Goal: Task Accomplishment & Management: Use online tool/utility

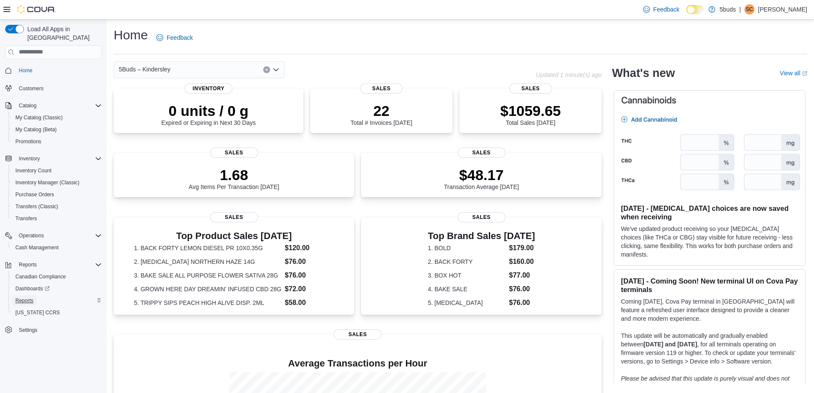
click at [31, 297] on span "Reports" at bounding box center [24, 300] width 18 height 7
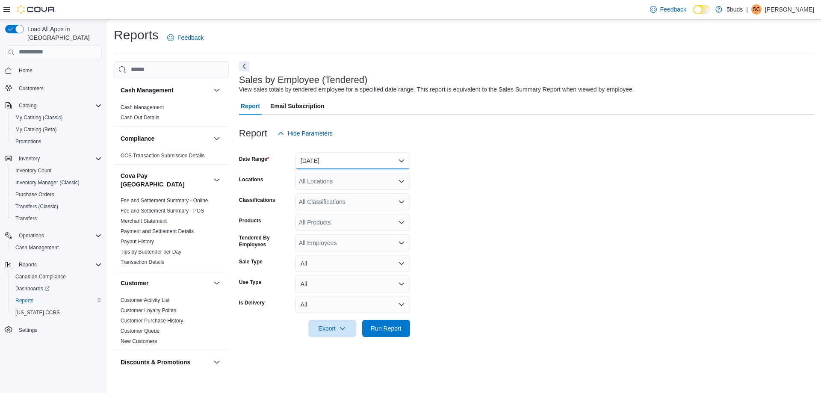
click at [333, 157] on button "[DATE]" at bounding box center [352, 160] width 115 height 17
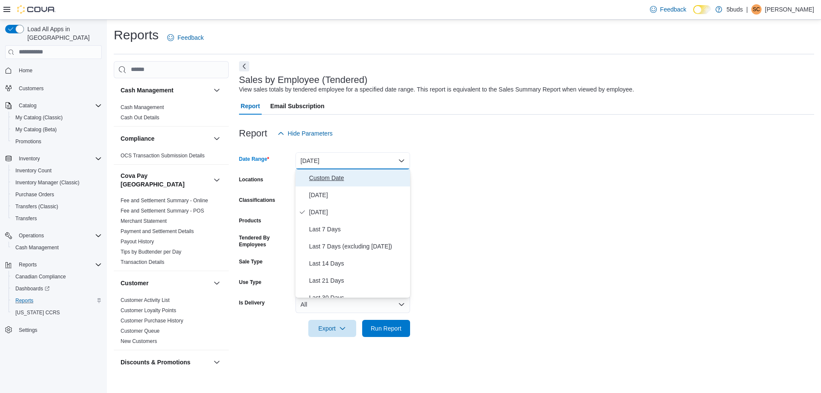
click at [322, 180] on span "Custom Date" at bounding box center [357, 178] width 97 height 10
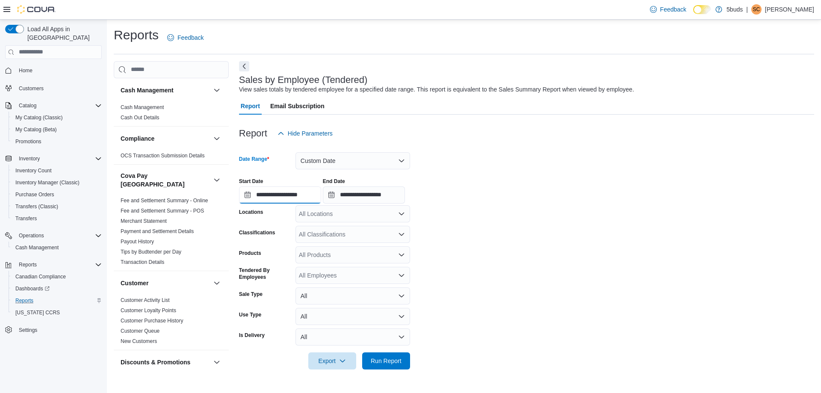
click at [309, 194] on input "**********" at bounding box center [280, 194] width 82 height 17
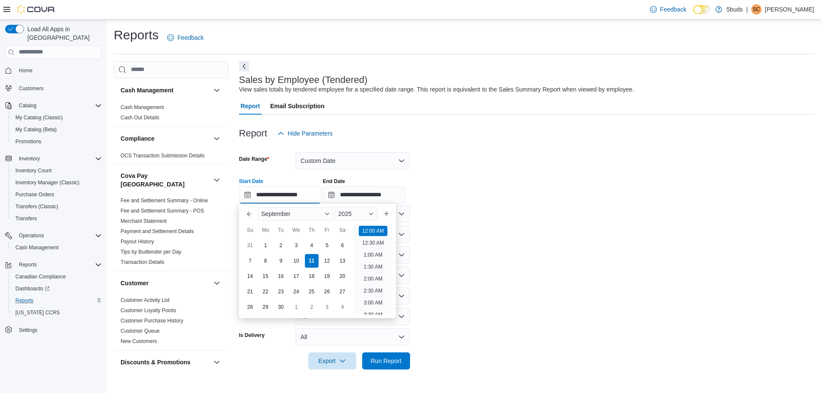
scroll to position [26, 0]
click at [342, 247] on div "6" at bounding box center [342, 245] width 15 height 15
type input "**********"
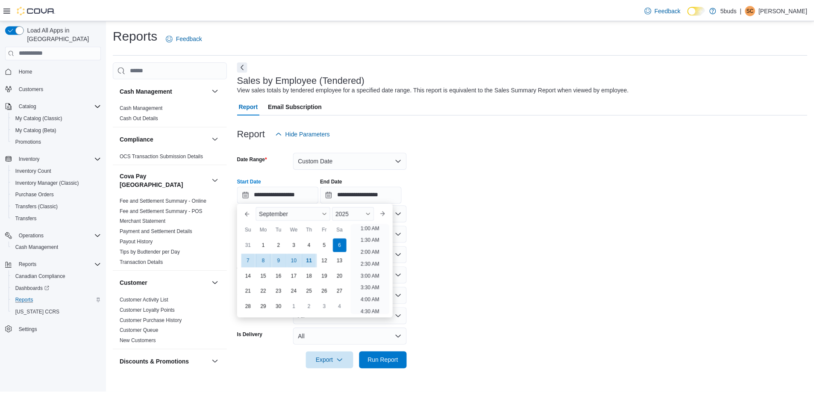
scroll to position [2, 0]
click at [441, 233] on form "**********" at bounding box center [526, 255] width 575 height 227
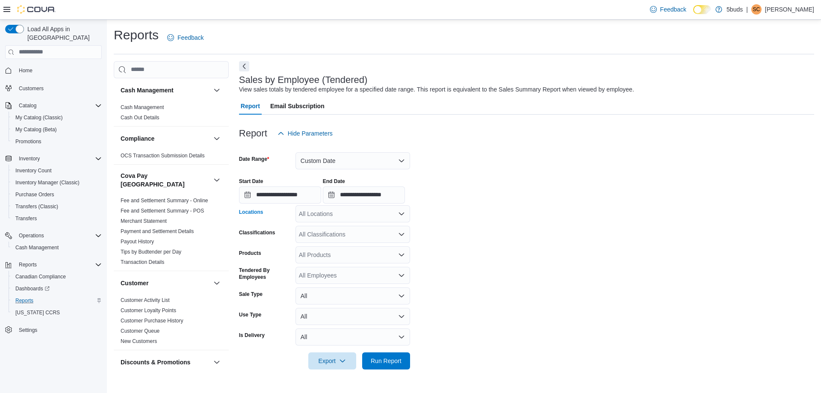
click at [358, 218] on div "All Locations" at bounding box center [352, 213] width 115 height 17
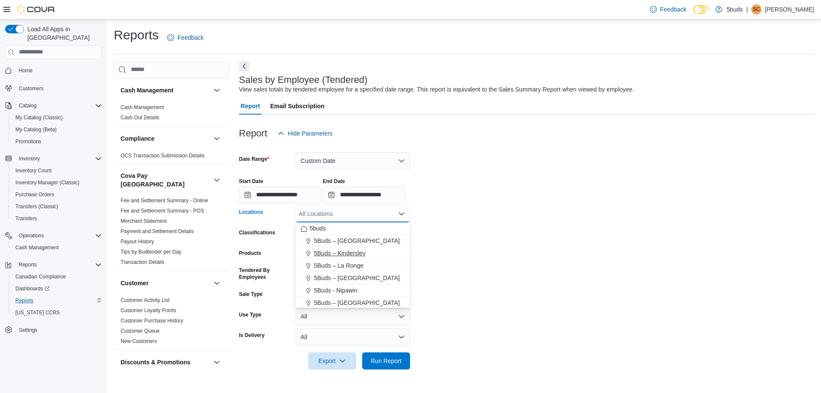
click at [357, 253] on span "5Buds – Kindersley" at bounding box center [340, 253] width 52 height 9
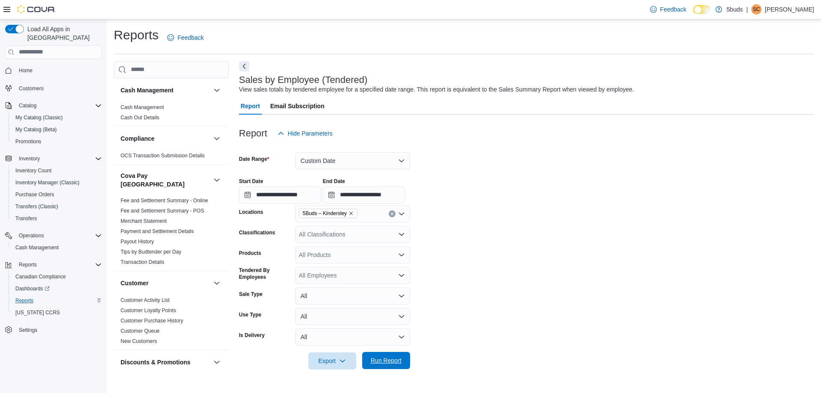
click at [383, 359] on span "Run Report" at bounding box center [386, 360] width 31 height 9
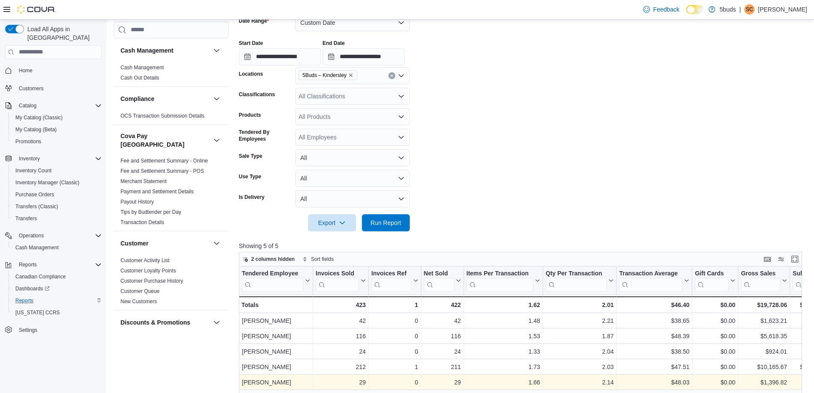
scroll to position [318, 0]
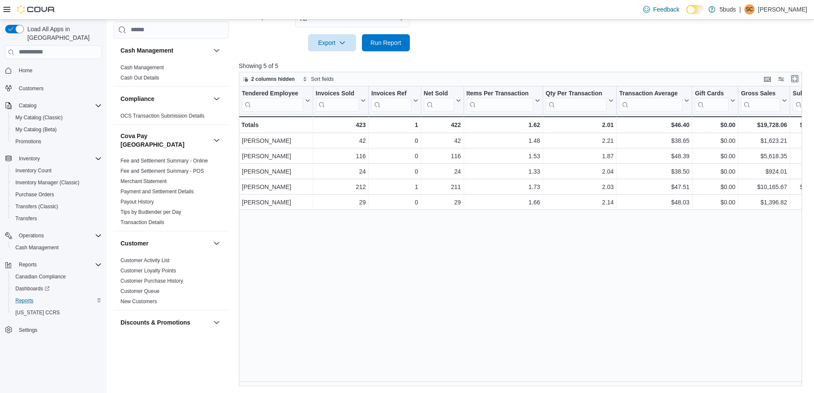
click at [797, 78] on button "Enter fullscreen" at bounding box center [795, 79] width 10 height 10
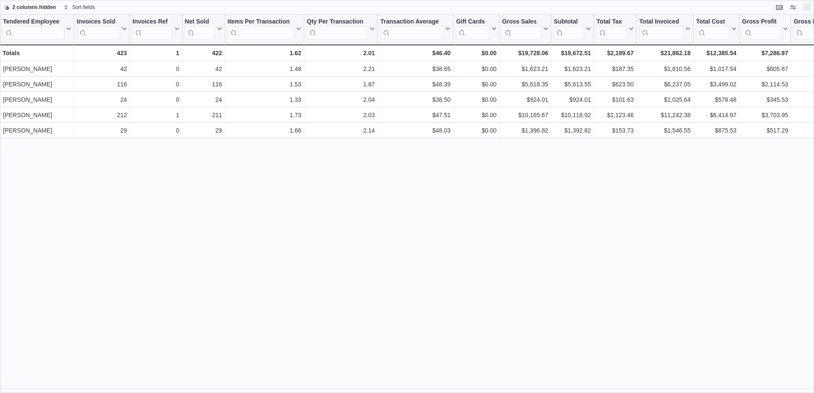
scroll to position [0, 0]
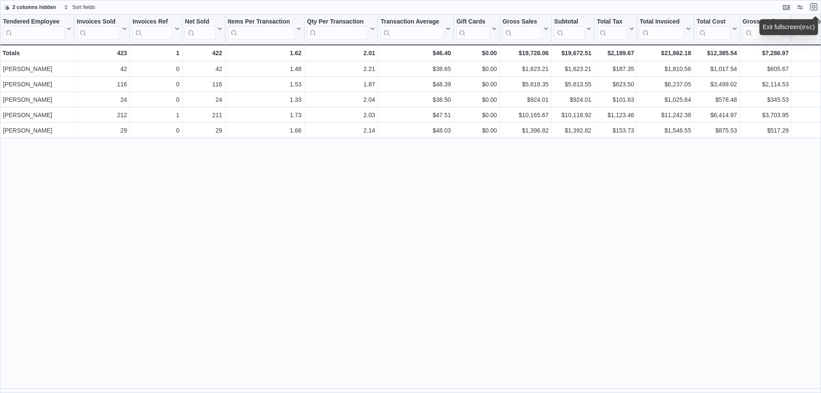
click at [812, 6] on button "Exit fullscreen" at bounding box center [813, 7] width 10 height 10
